Goal: Information Seeking & Learning: Learn about a topic

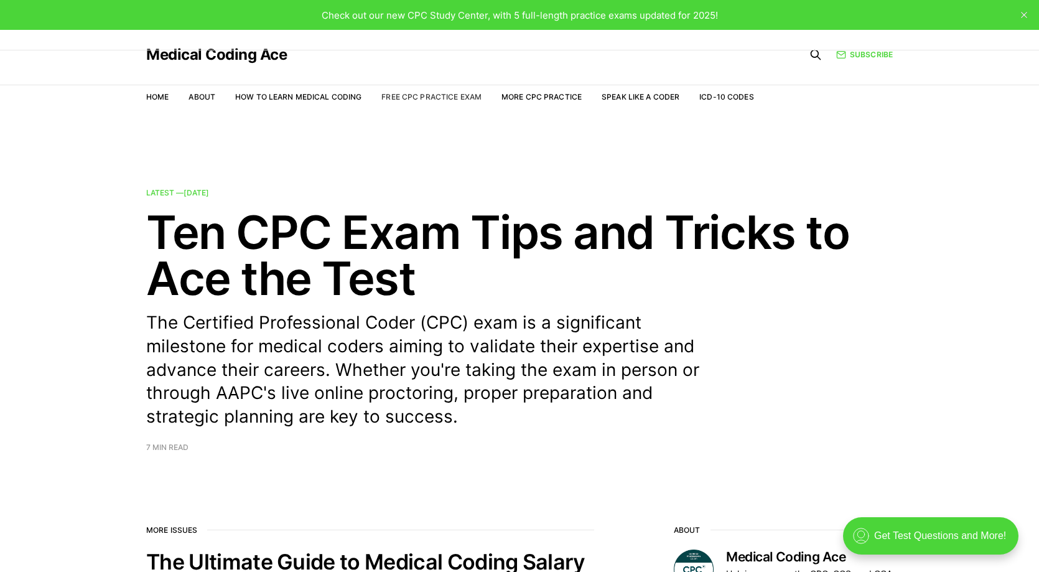
click at [444, 96] on link "Free CPC Practice Exam" at bounding box center [431, 96] width 100 height 9
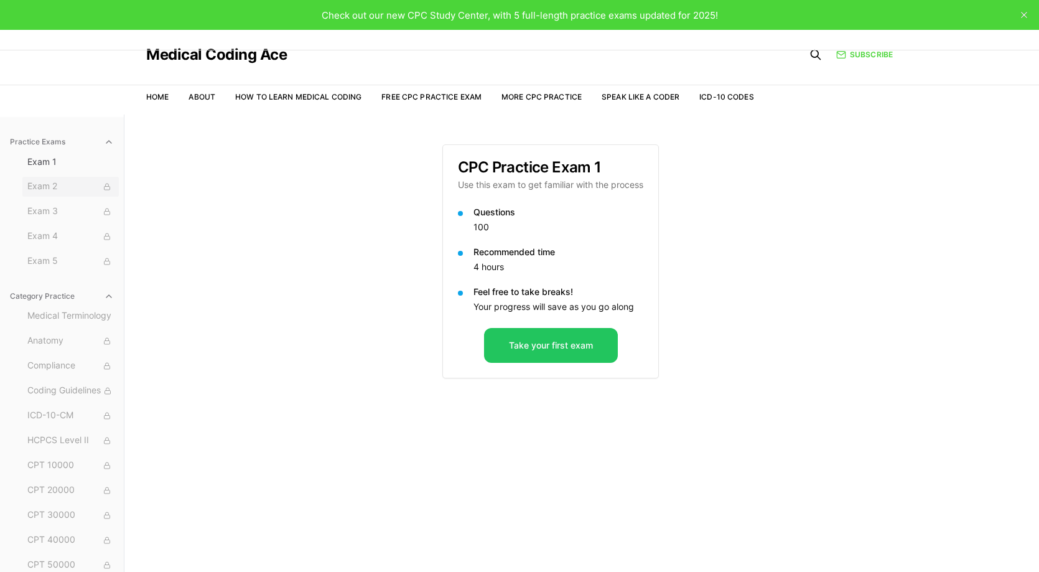
click at [52, 193] on span "Exam 2" at bounding box center [70, 187] width 86 height 14
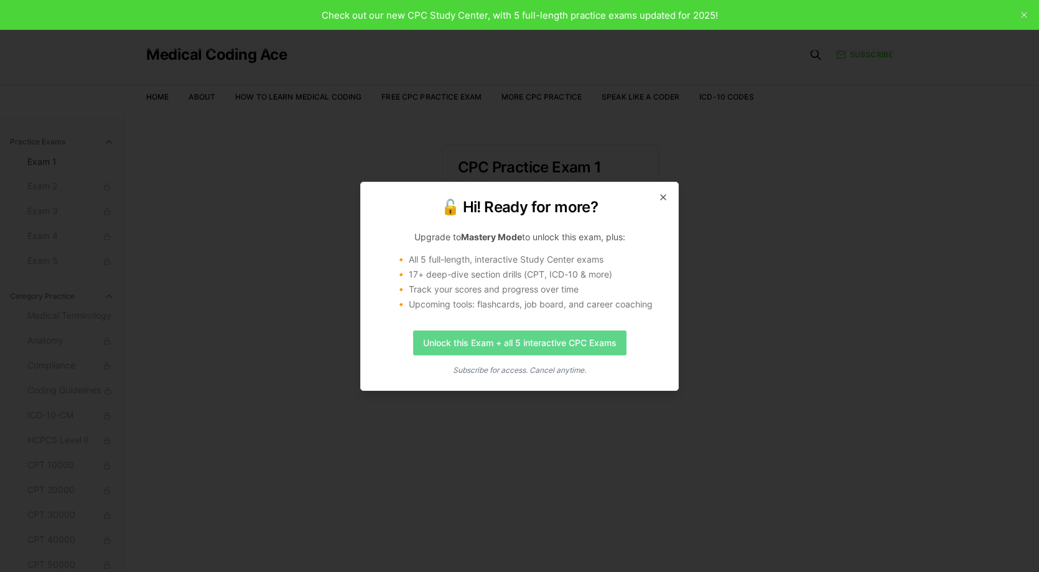
click at [560, 340] on link "Unlock this Exam + all 5 interactive CPC Exams" at bounding box center [519, 342] width 213 height 25
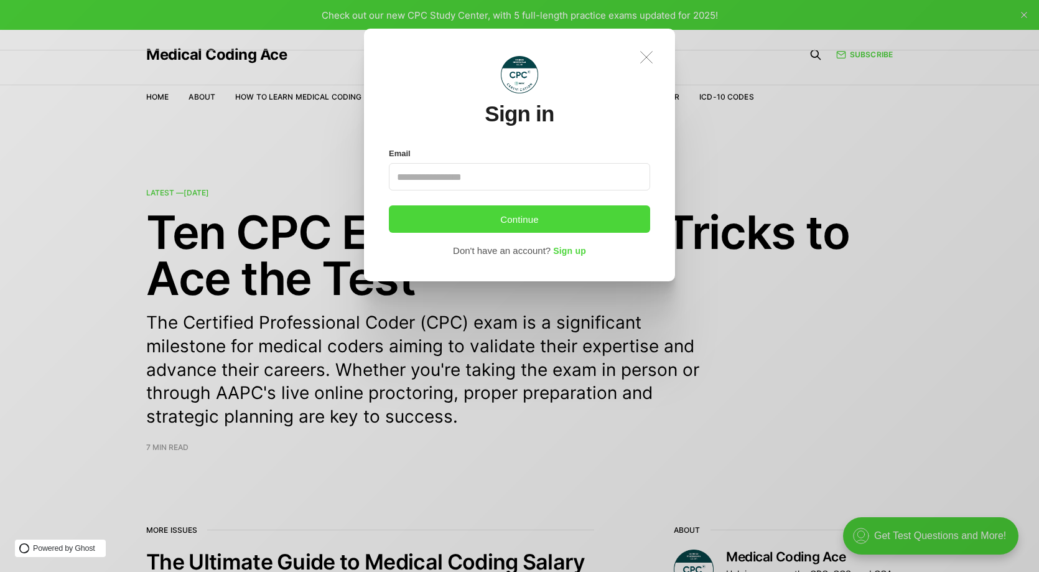
click at [648, 55] on icon at bounding box center [647, 58] width 12 height 12
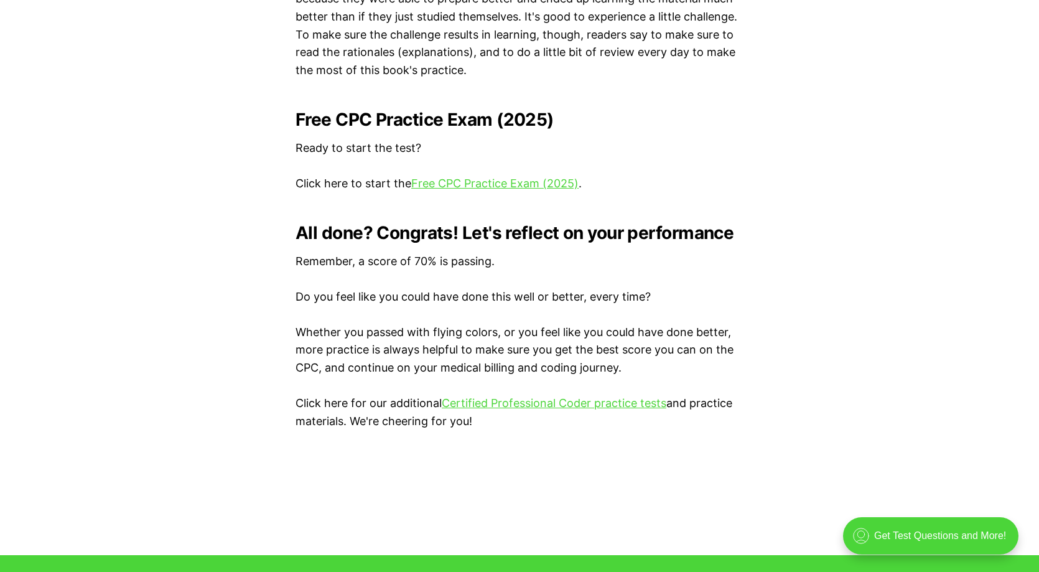
scroll to position [2505, 0]
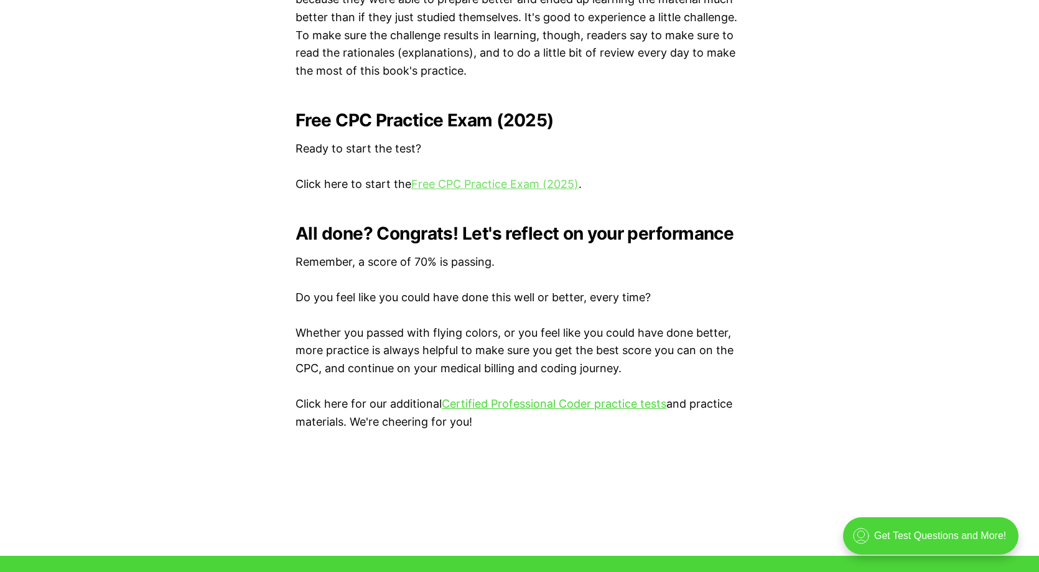
click at [547, 177] on link "Free CPC Practice Exam (2025)" at bounding box center [494, 183] width 167 height 13
